Goal: Check status: Check status

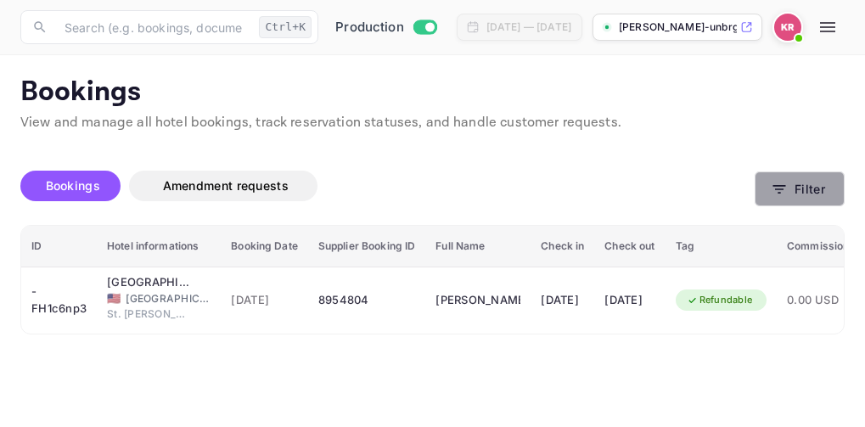
click at [781, 189] on icon "button" at bounding box center [779, 189] width 13 height 8
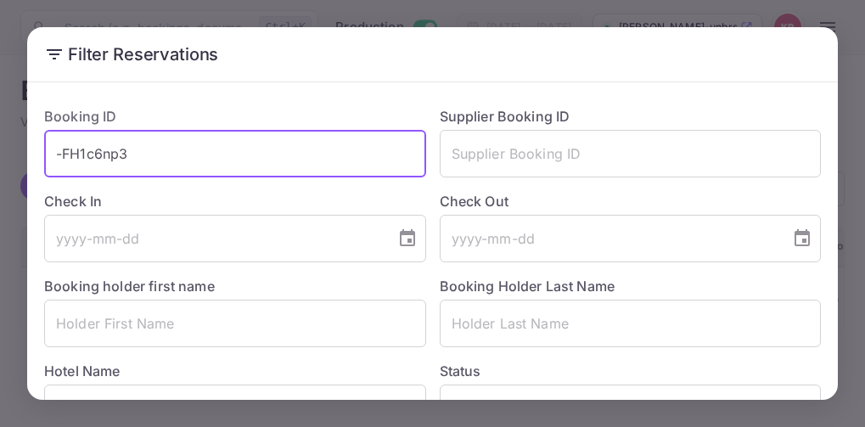
drag, startPoint x: 132, startPoint y: 146, endPoint x: 65, endPoint y: 155, distance: 66.8
click at [62, 155] on input "-FH1c6np3" at bounding box center [235, 154] width 382 height 48
click at [132, 153] on input "-FH1c6np3" at bounding box center [235, 154] width 382 height 48
drag, startPoint x: 130, startPoint y: 153, endPoint x: 54, endPoint y: 161, distance: 76.0
click at [54, 161] on input "-FH1c6np3" at bounding box center [235, 154] width 382 height 48
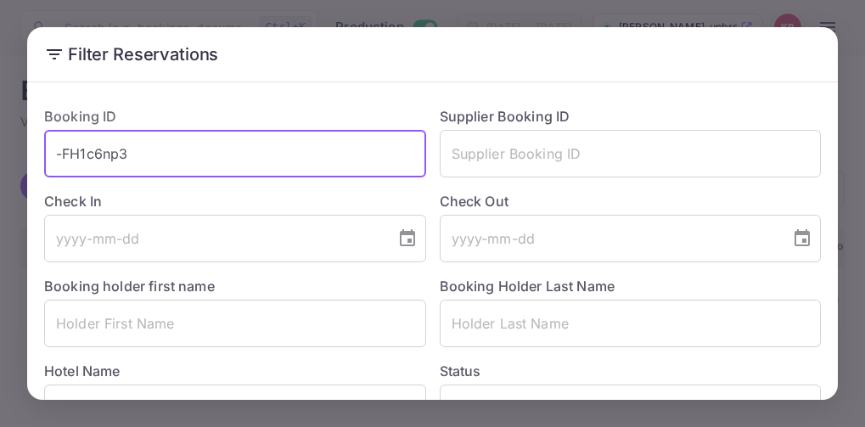
paste input "GE0NBCJQc"
click at [63, 160] on input "GE0NBCJQc" at bounding box center [235, 154] width 382 height 48
type input "GE0NBCJQc"
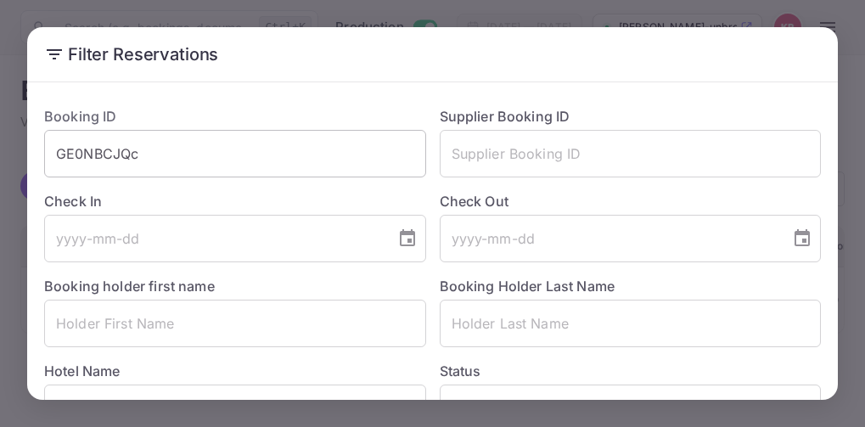
click at [51, 155] on input "GE0NBCJQc" at bounding box center [235, 154] width 382 height 48
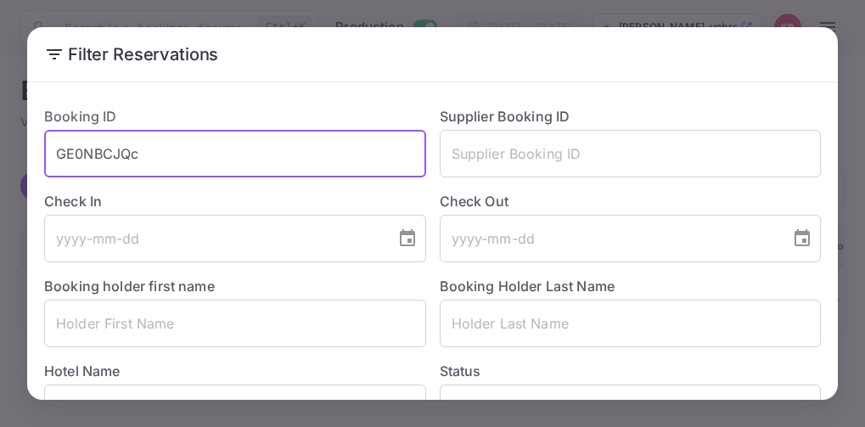
click at [139, 154] on input "GE0NBCJQc" at bounding box center [235, 154] width 382 height 48
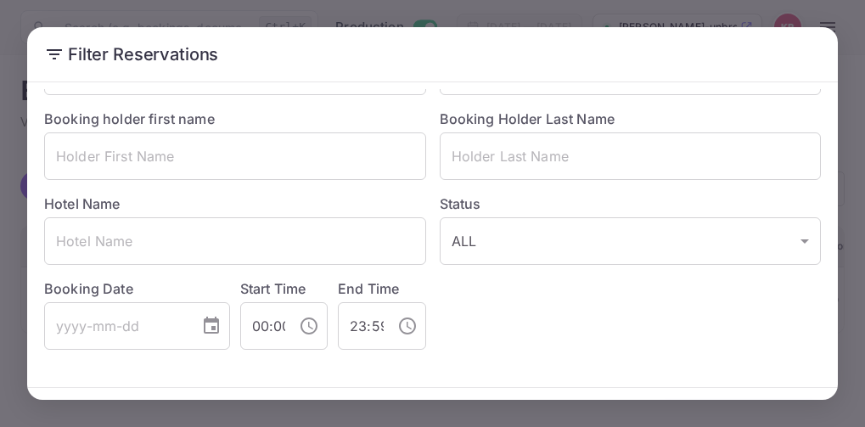
scroll to position [226, 0]
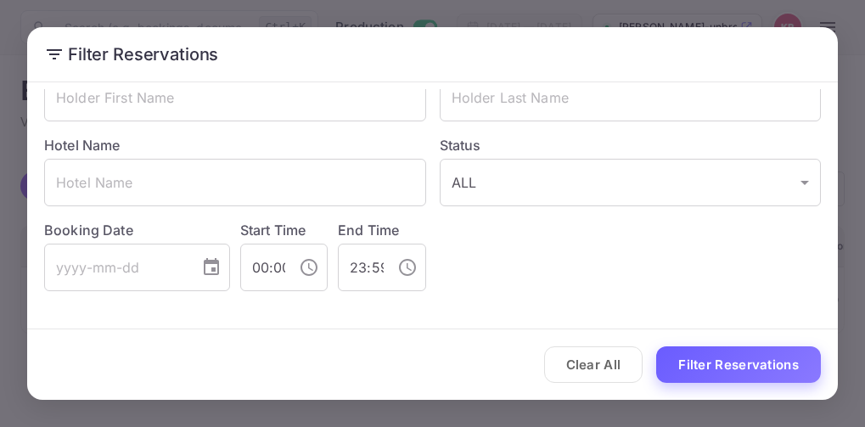
click at [731, 364] on button "Filter Reservations" at bounding box center [738, 364] width 165 height 36
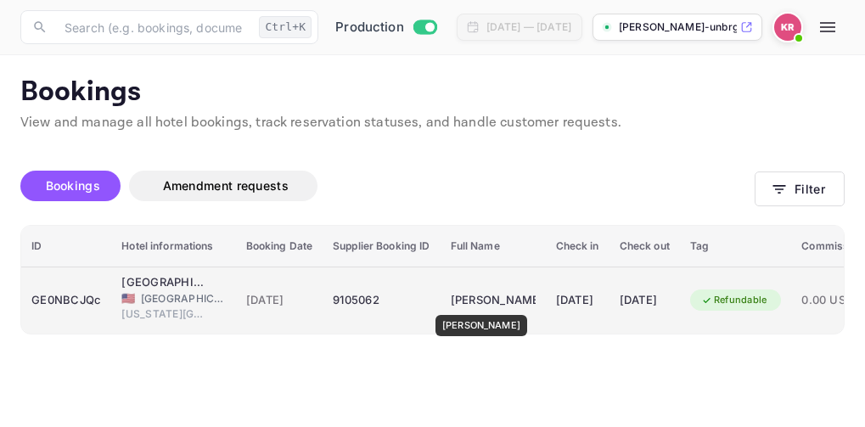
click at [479, 303] on div "[PERSON_NAME]" at bounding box center [493, 300] width 85 height 27
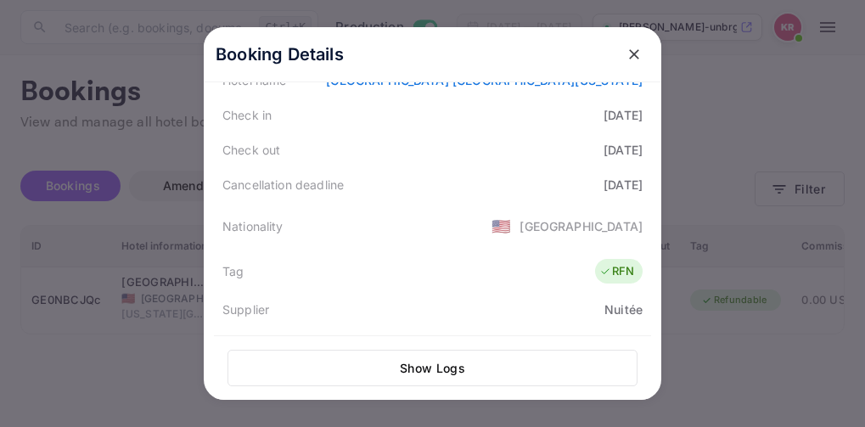
scroll to position [255, 0]
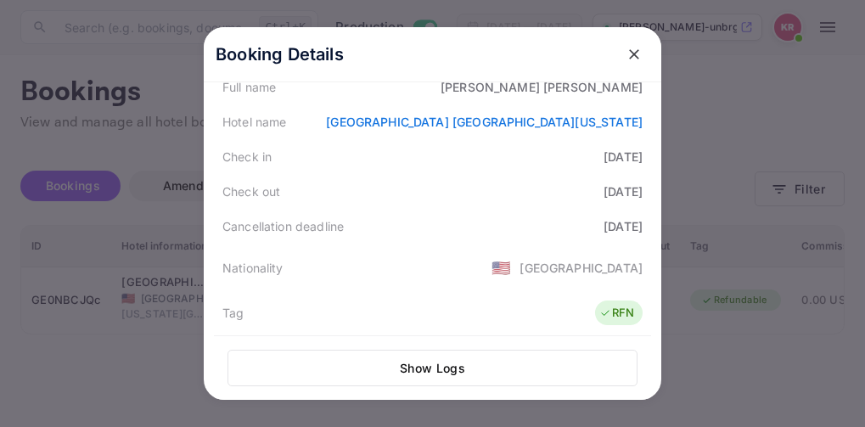
drag, startPoint x: 629, startPoint y: 59, endPoint x: 626, endPoint y: 68, distance: 9.7
click at [629, 59] on icon "close" at bounding box center [633, 54] width 17 height 17
